Goal: Information Seeking & Learning: Learn about a topic

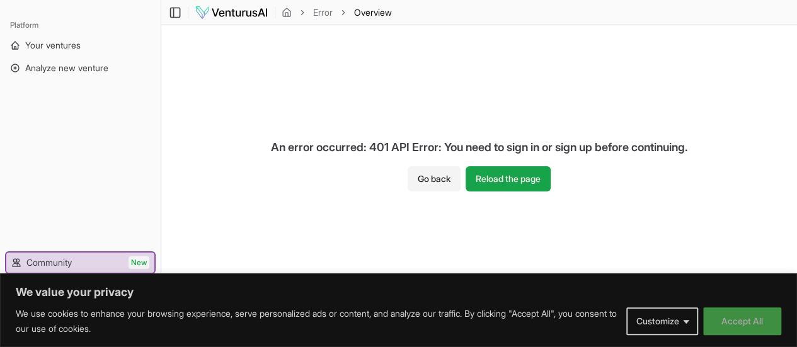
click at [743, 333] on button "Accept All" at bounding box center [742, 321] width 78 height 28
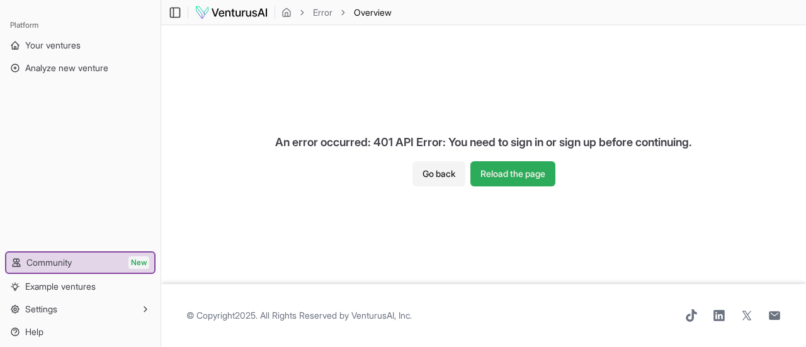
click at [524, 180] on button "Reload the page" at bounding box center [513, 173] width 85 height 25
click at [51, 60] on link "Analyze new venture" at bounding box center [80, 68] width 151 height 20
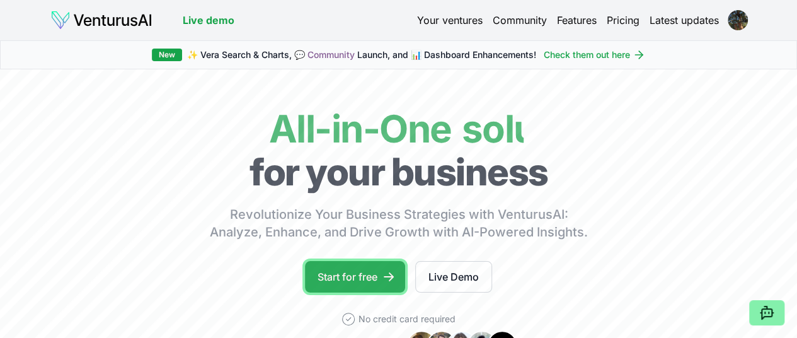
click at [374, 292] on link "Start for free" at bounding box center [355, 276] width 100 height 31
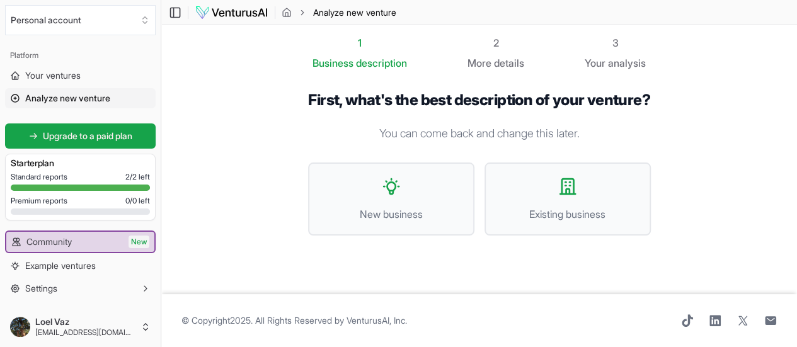
click at [48, 172] on span "Standard reports" at bounding box center [39, 177] width 57 height 10
click at [46, 185] on div at bounding box center [80, 188] width 139 height 6
click at [501, 55] on div "More details" at bounding box center [495, 62] width 57 height 15
click at [489, 36] on div "2" at bounding box center [495, 42] width 57 height 15
click at [375, 62] on span "description" at bounding box center [381, 63] width 51 height 13
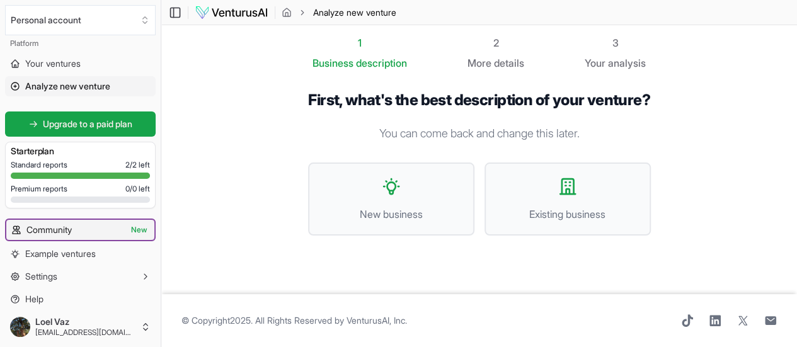
scroll to position [19, 0]
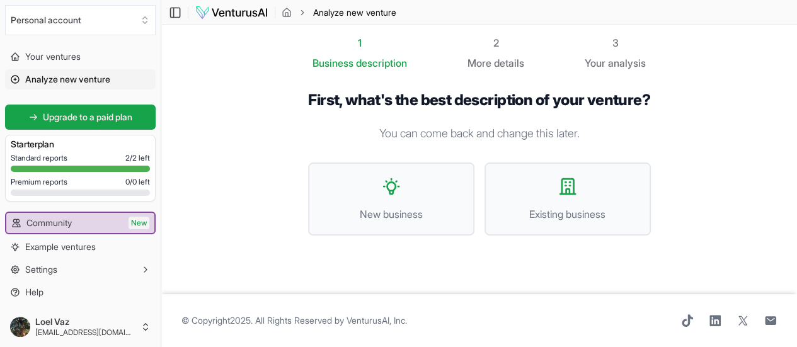
click at [510, 57] on span "details" at bounding box center [509, 63] width 30 height 13
click at [336, 66] on span "Business" at bounding box center [332, 62] width 41 height 15
click at [54, 83] on span "Analyze new venture" at bounding box center [67, 79] width 85 height 13
click at [49, 166] on div at bounding box center [80, 169] width 139 height 6
click at [45, 158] on span "Standard reports" at bounding box center [39, 158] width 57 height 10
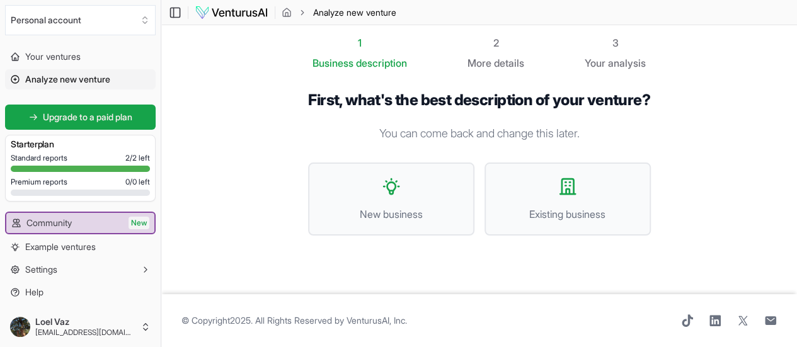
click at [46, 146] on h3 "Starter plan" at bounding box center [80, 144] width 139 height 13
click at [52, 271] on span "Settings" at bounding box center [41, 269] width 32 height 13
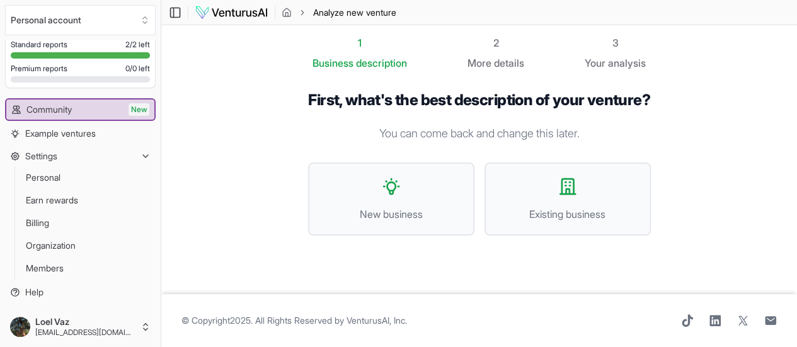
scroll to position [0, 0]
click at [336, 12] on span "Analyze new venture" at bounding box center [354, 12] width 83 height 13
click at [289, 13] on icon "breadcrumb" at bounding box center [287, 13] width 10 height 10
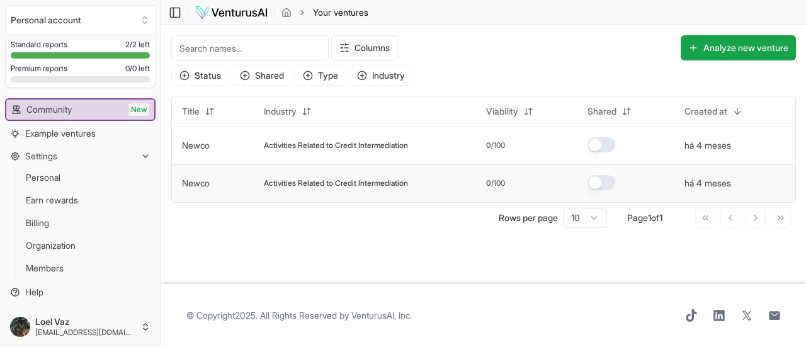
click at [281, 186] on span "Activities Related to Credit Intermediation" at bounding box center [336, 183] width 144 height 10
click at [199, 180] on link "Newco" at bounding box center [196, 183] width 28 height 11
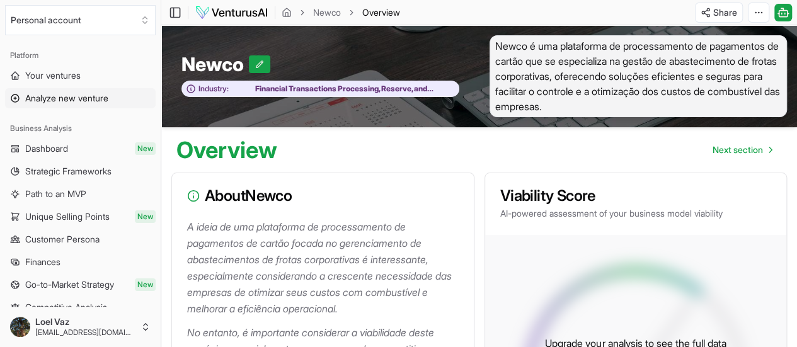
click at [49, 98] on span "Analyze new venture" at bounding box center [66, 98] width 83 height 13
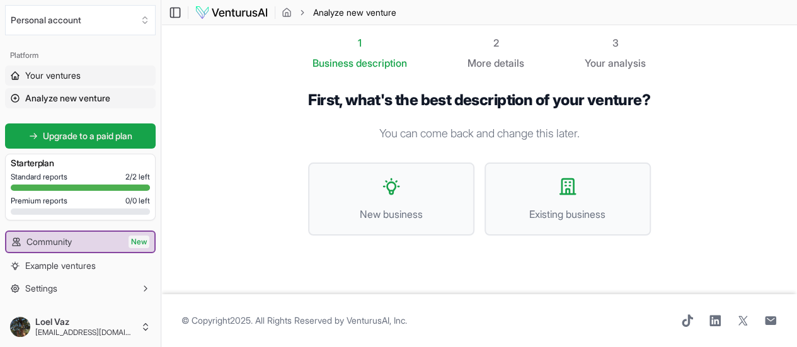
click at [47, 71] on span "Your ventures" at bounding box center [52, 75] width 55 height 13
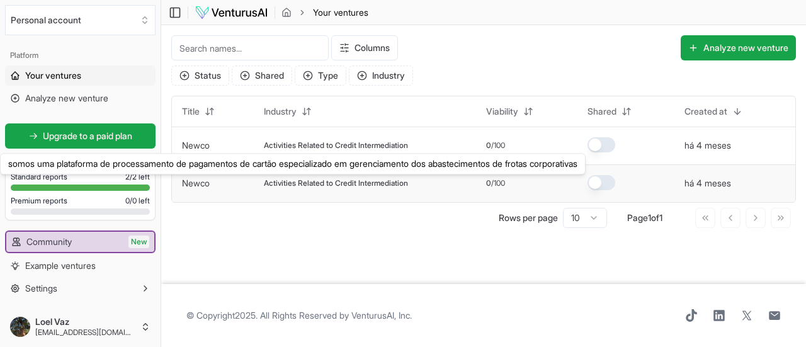
click at [197, 183] on link "Newco" at bounding box center [196, 183] width 28 height 11
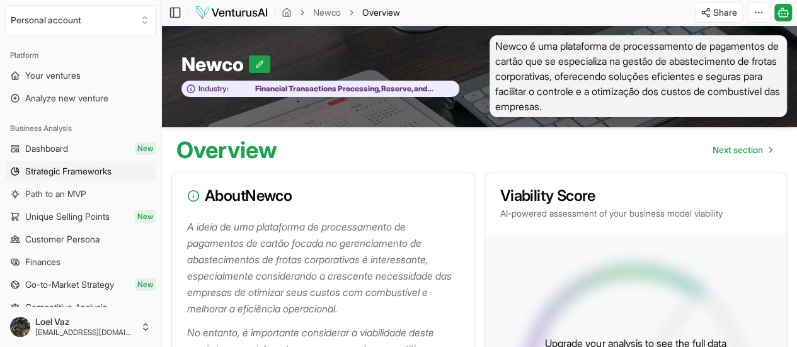
click at [69, 171] on span "Strategic Frameworks" at bounding box center [68, 171] width 86 height 13
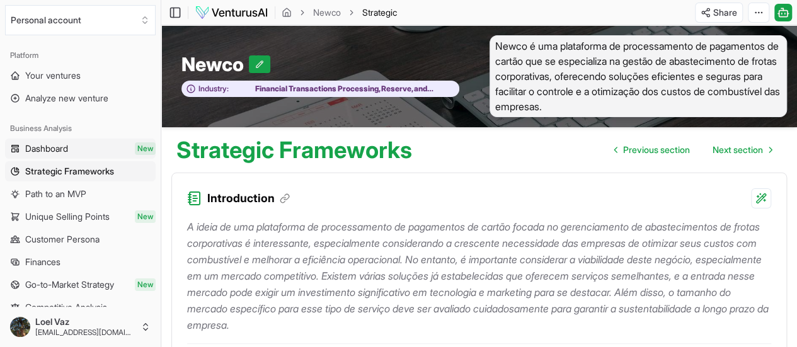
click at [50, 147] on span "Dashboard" at bounding box center [46, 148] width 43 height 13
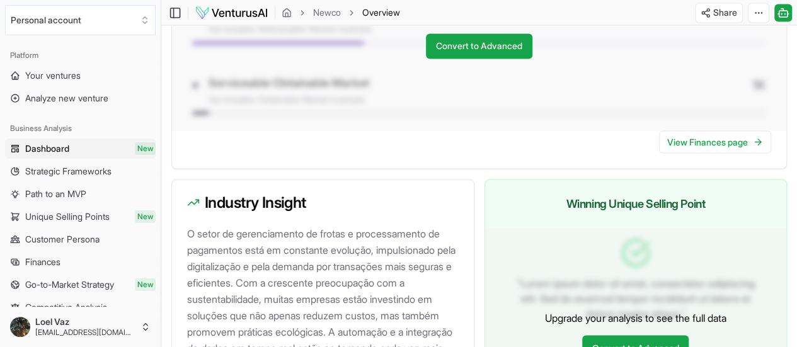
scroll to position [1388, 0]
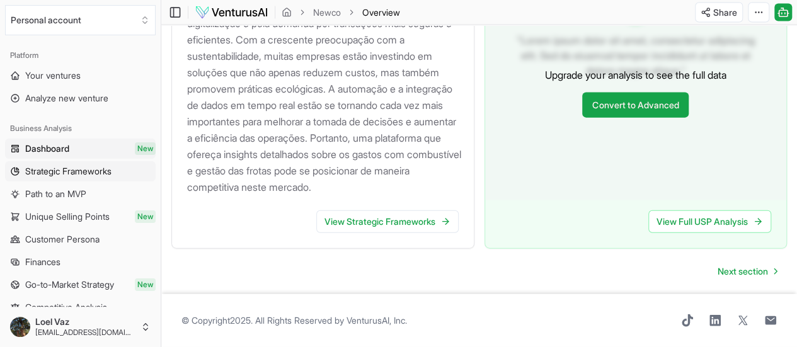
click at [50, 174] on span "Strategic Frameworks" at bounding box center [68, 171] width 86 height 13
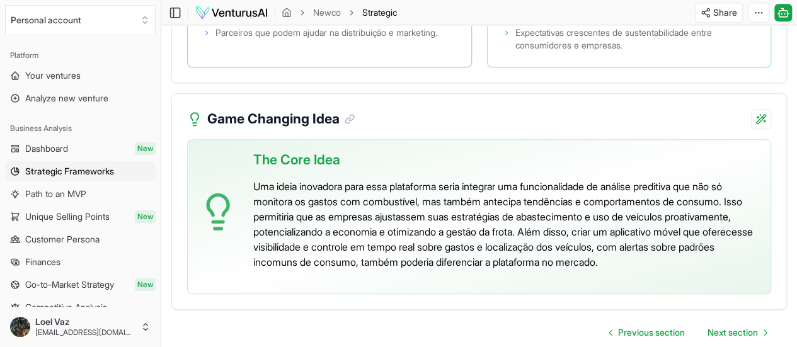
scroll to position [2907, 0]
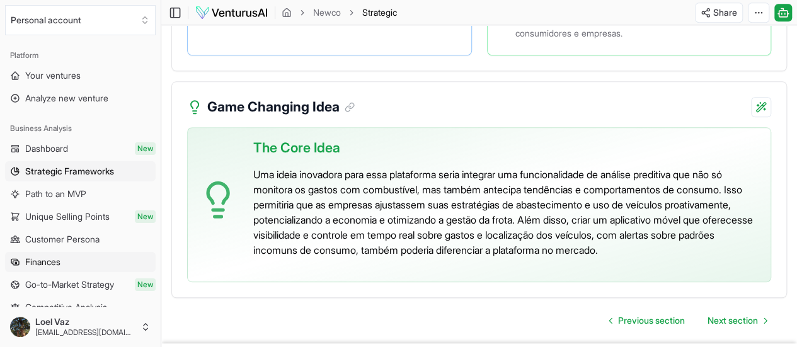
click at [44, 261] on span "Finances" at bounding box center [42, 262] width 35 height 13
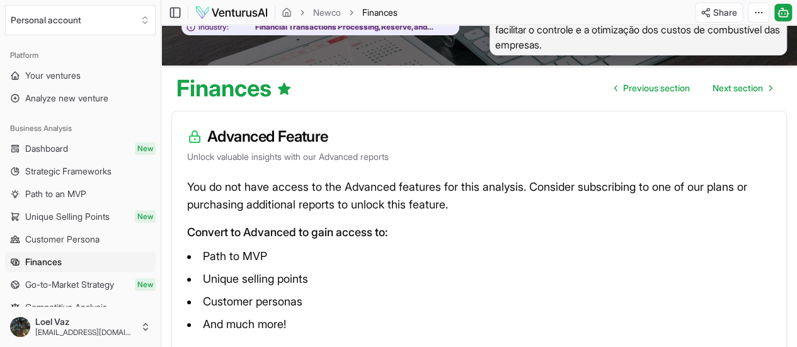
scroll to position [182, 0]
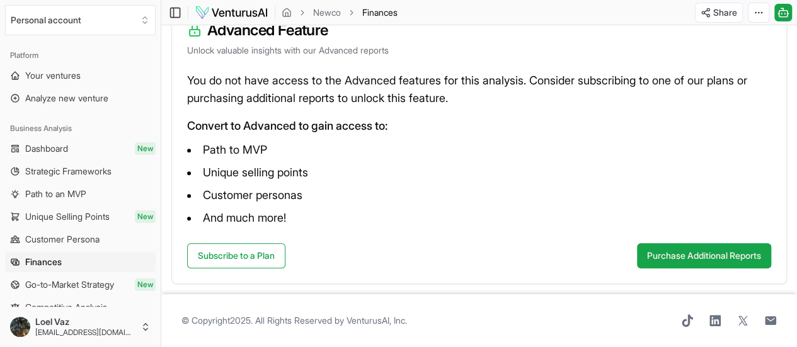
click at [63, 194] on span "Path to an MVP" at bounding box center [55, 194] width 61 height 13
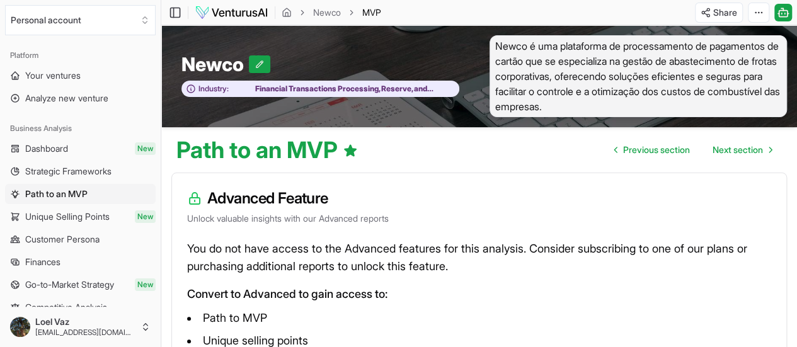
scroll to position [182, 0]
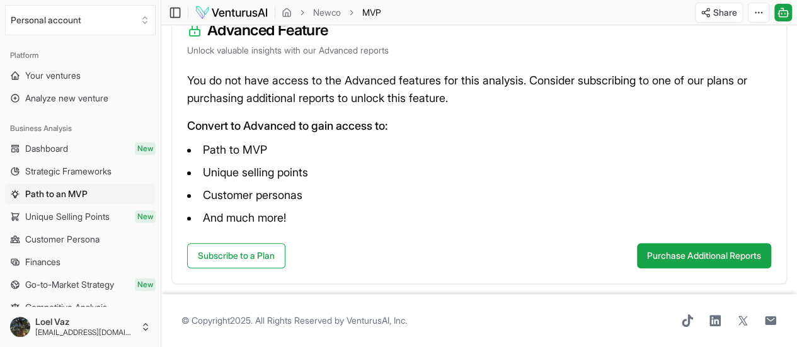
click at [42, 218] on span "Unique Selling Points" at bounding box center [67, 216] width 84 height 13
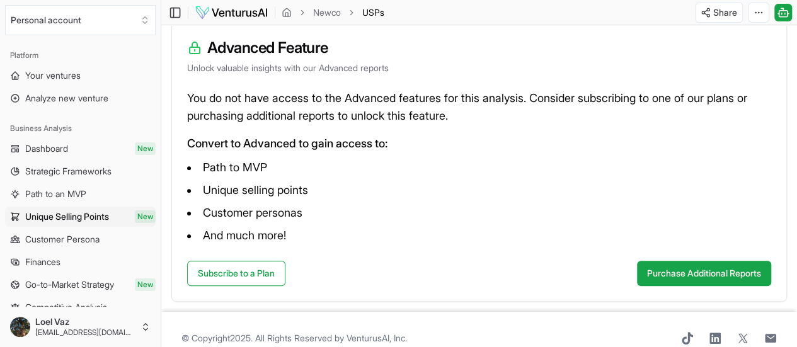
scroll to position [182, 0]
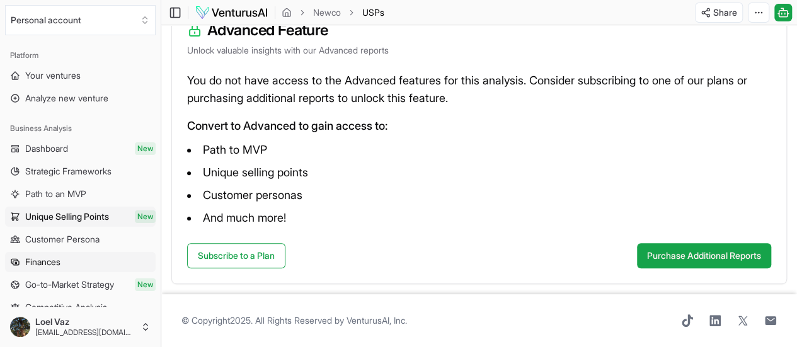
click at [55, 259] on span "Finances" at bounding box center [42, 262] width 35 height 13
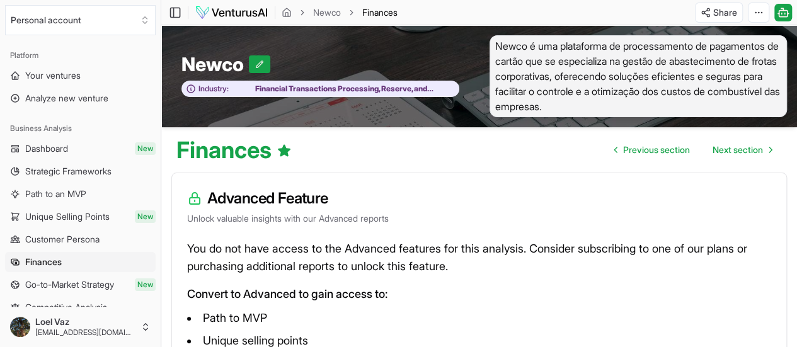
scroll to position [63, 0]
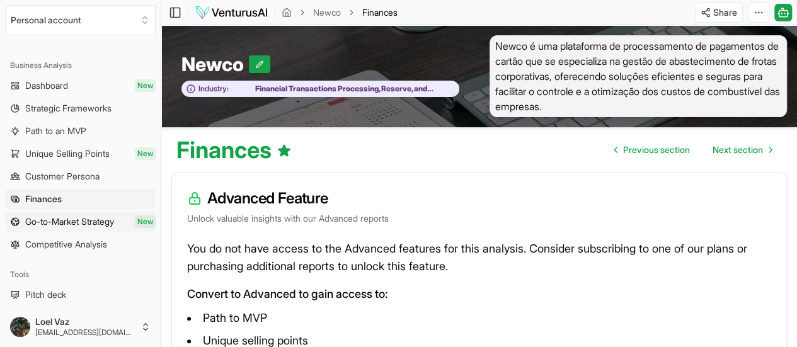
click at [79, 228] on link "Go-to-Market Strategy New" at bounding box center [80, 222] width 151 height 20
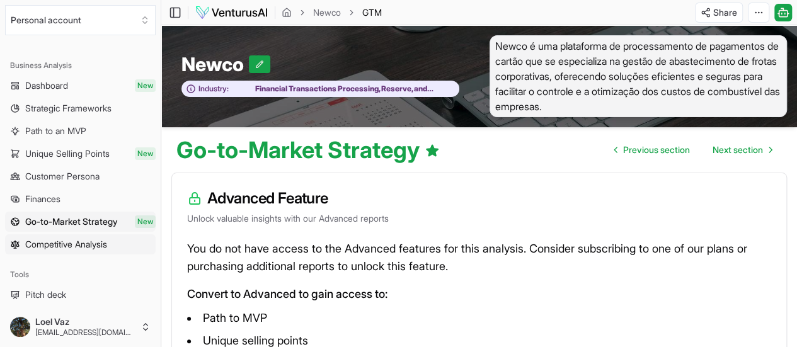
click at [60, 241] on span "Competitive Analysis" at bounding box center [66, 244] width 82 height 13
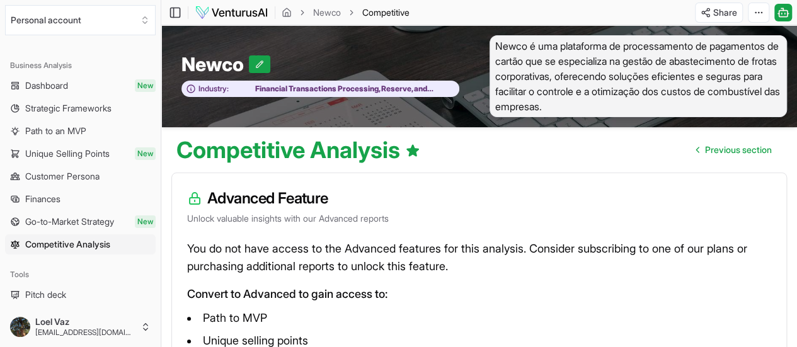
scroll to position [182, 0]
